Goal: Complete Application Form: Complete application form

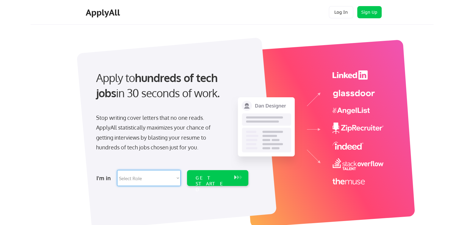
click at [155, 181] on select "Select Role Software Engineering Product Management Customer Success Sales UI/U…" at bounding box center [148, 178] width 63 height 16
select select ""data_science___analytics""
click at [117, 170] on select "Select Role Software Engineering Product Management Customer Success Sales UI/U…" at bounding box center [148, 178] width 63 height 16
select select ""data_science___analytics""
click at [229, 180] on div "GET STARTED" at bounding box center [211, 178] width 39 height 16
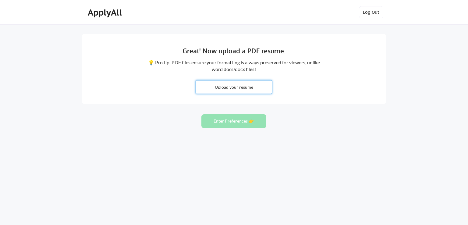
click at [209, 90] on input "file" at bounding box center [234, 87] width 76 height 13
type input "C:\fakepath\Resume_Sarra_Hammami.pdf"
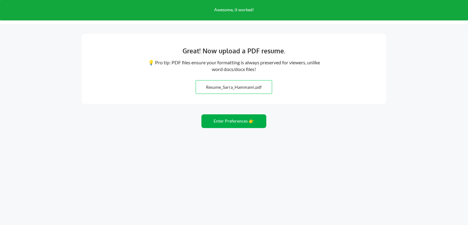
click at [213, 127] on button "Enter Preferences 👉" at bounding box center [234, 121] width 65 height 14
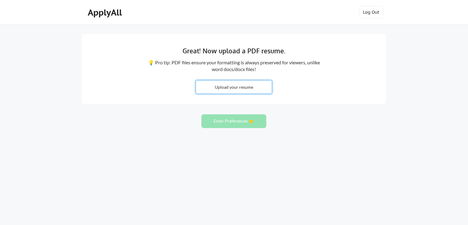
click at [212, 82] on input "file" at bounding box center [234, 87] width 76 height 13
type input "C:\fakepath\Resume_Sarra_Hammami.pdf"
click at [222, 124] on button "Enter Preferences 👉" at bounding box center [234, 121] width 65 height 14
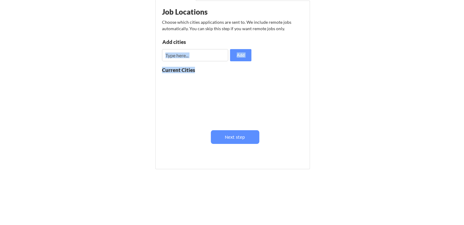
drag, startPoint x: 190, startPoint y: 61, endPoint x: 184, endPoint y: 58, distance: 7.1
click at [184, 58] on div "Job Locations Choose which cities applications are sent to. We include remote j…" at bounding box center [234, 83] width 150 height 158
click at [184, 58] on input "input" at bounding box center [195, 55] width 66 height 12
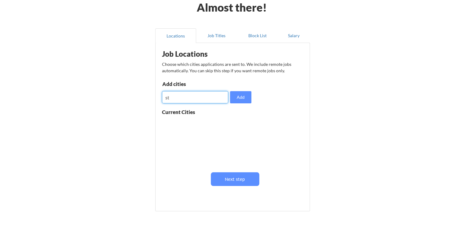
scroll to position [31, 0]
type input "sttutgart"
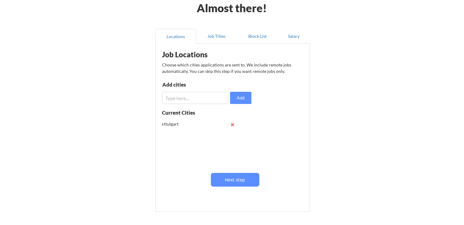
click at [205, 99] on input "input" at bounding box center [195, 98] width 66 height 12
type input "[GEOGRAPHIC_DATA]"
click at [205, 99] on input "input" at bounding box center [195, 98] width 66 height 12
type input "munchen"
click at [205, 99] on input "input" at bounding box center [195, 98] width 66 height 12
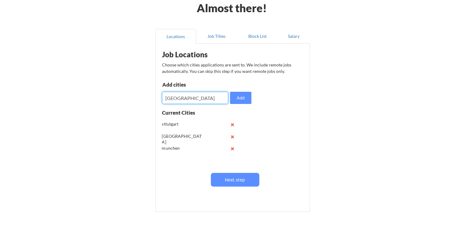
type input "[GEOGRAPHIC_DATA]"
click at [205, 99] on input "input" at bounding box center [195, 98] width 66 height 12
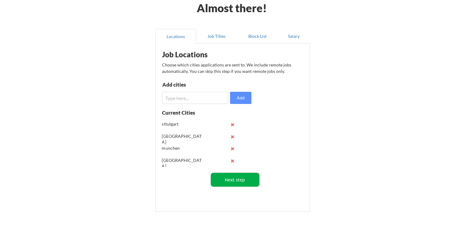
click at [227, 181] on button "Next step" at bounding box center [235, 180] width 48 height 14
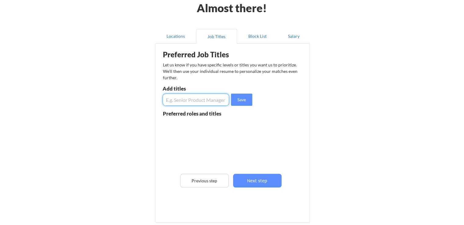
click at [180, 104] on input "input" at bounding box center [196, 100] width 66 height 12
type input "business intelligence internship"
click at [184, 98] on input "input" at bounding box center [196, 100] width 66 height 12
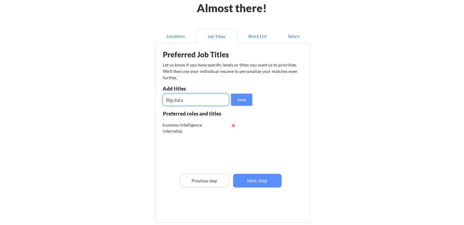
type input "Big data"
click at [196, 102] on input "input" at bounding box center [196, 100] width 66 height 12
type input "data analyst"
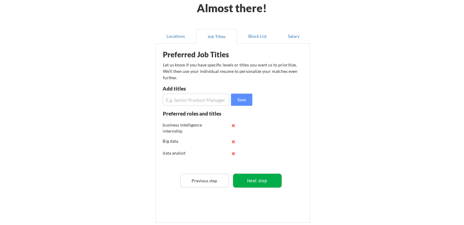
click at [252, 178] on button "Next step" at bounding box center [257, 181] width 48 height 14
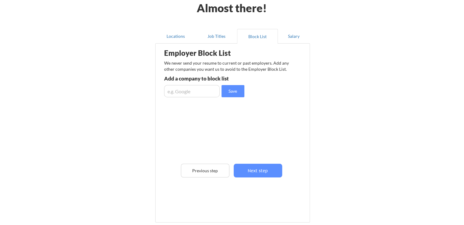
click at [176, 96] on input "input" at bounding box center [192, 91] width 56 height 12
click at [230, 95] on button "Save" at bounding box center [232, 91] width 23 height 12
click at [183, 88] on input "input" at bounding box center [192, 91] width 56 height 12
type input "Insomea"
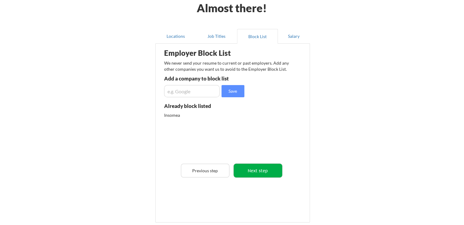
click at [260, 169] on button "Next step" at bounding box center [258, 171] width 48 height 14
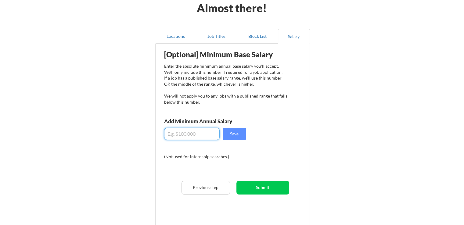
click at [186, 133] on input "input" at bounding box center [192, 134] width 56 height 12
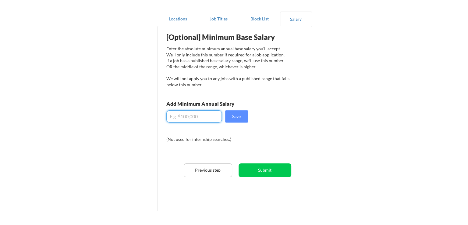
scroll to position [48, 0]
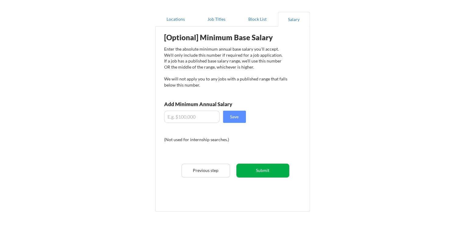
click at [263, 166] on button "Submit" at bounding box center [262, 171] width 53 height 14
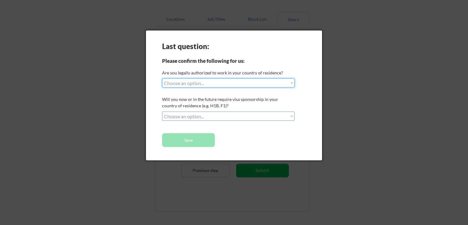
click at [225, 79] on select "Choose an option... Yes, I am a US Citizen Yes, I am a Canadian Citizen Yes, I …" at bounding box center [228, 82] width 133 height 9
select select ""yes__i_am_here_on_a_visa__h1b__opt__etc__""
click at [162, 78] on select "Choose an option... Yes, I am a US Citizen Yes, I am a Canadian Citizen Yes, I …" at bounding box center [228, 82] width 133 height 9
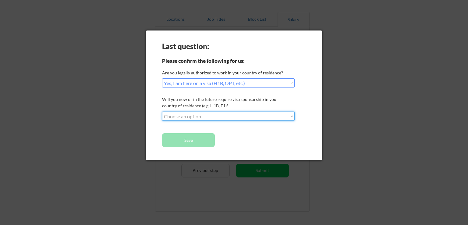
click at [239, 114] on select "Choose an option... No, I will not need sponsorship Yes, I will need sponsorship" at bounding box center [228, 116] width 133 height 9
select select ""yes__i_will_need_sponsorship""
click at [162, 112] on select "Choose an option... No, I will not need sponsorship Yes, I will need sponsorship" at bounding box center [228, 116] width 133 height 9
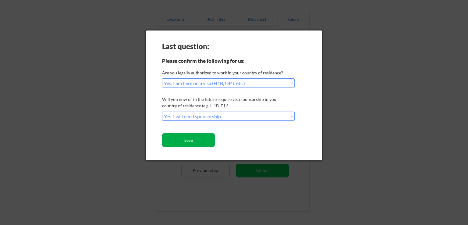
click at [194, 135] on button "Save" at bounding box center [188, 140] width 53 height 14
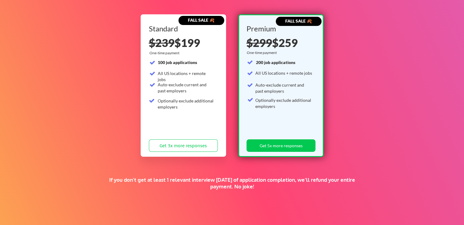
scroll to position [133, 0]
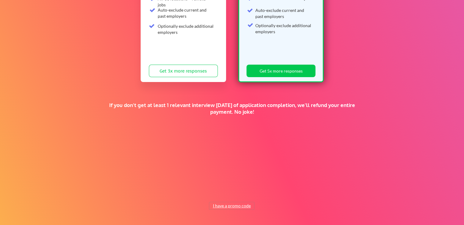
click at [228, 205] on button "I have a promo code" at bounding box center [231, 205] width 45 height 7
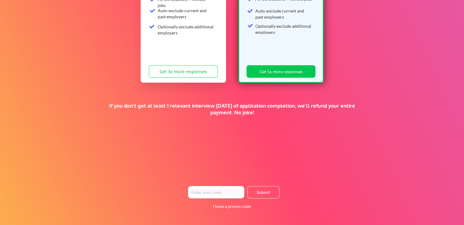
scroll to position [132, 0]
click at [177, 107] on div "If you don't get at least 1 relevant interview within 1 month of application co…" at bounding box center [232, 109] width 252 height 13
click at [233, 107] on div "If you don't get at least 1 relevant interview within 1 month of application co…" at bounding box center [232, 109] width 252 height 13
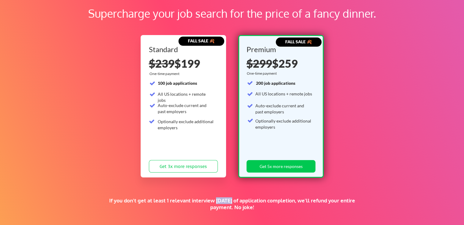
scroll to position [0, 0]
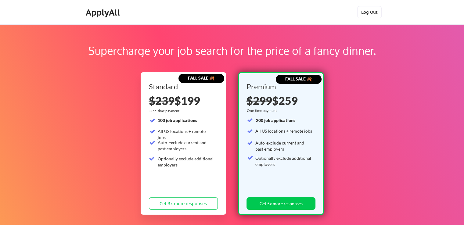
click at [224, 89] on div "FALL SALE 🍂 Standard $239 $199 One-time payment 100 job applications All US loc…" at bounding box center [183, 143] width 85 height 142
click at [292, 53] on div "Supercharge your job search for the price of a fancy dinner." at bounding box center [232, 50] width 386 height 16
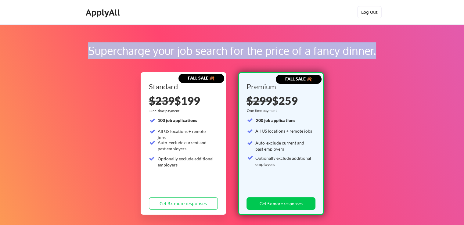
click at [292, 53] on div "Supercharge your job search for the price of a fancy dinner." at bounding box center [232, 50] width 386 height 16
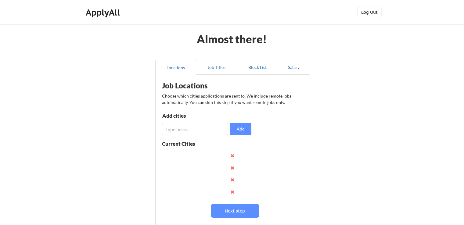
scroll to position [48, 0]
